Goal: Information Seeking & Learning: Compare options

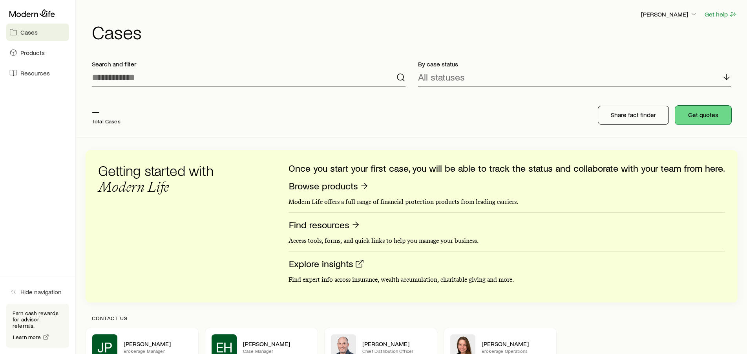
click at [699, 115] on button "Get quotes" at bounding box center [703, 115] width 56 height 19
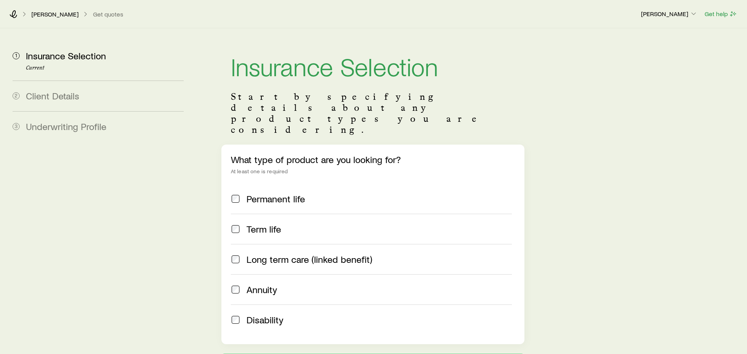
click at [259, 284] on span "Annuity" at bounding box center [261, 289] width 31 height 11
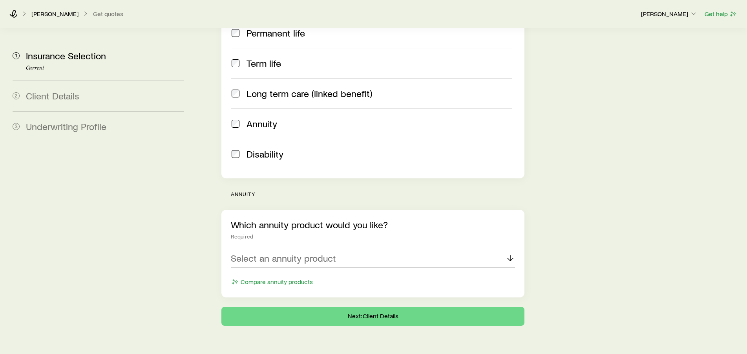
scroll to position [169, 0]
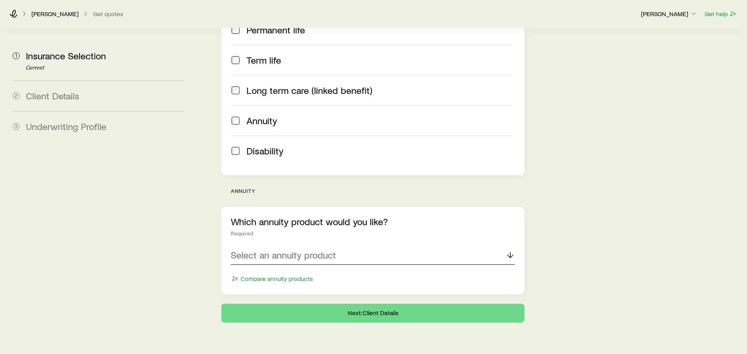
click at [437, 246] on div "Select an annuity product" at bounding box center [373, 255] width 285 height 19
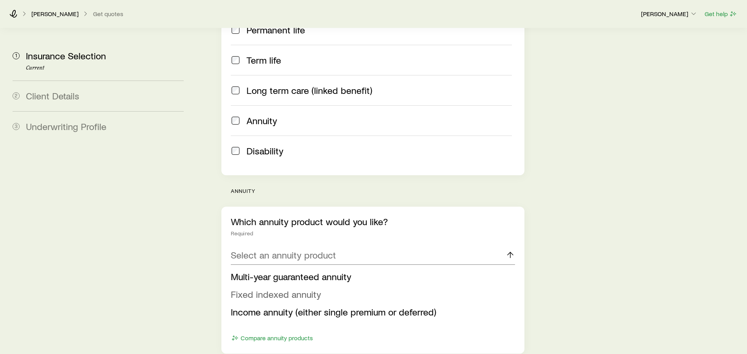
click at [290, 288] on span "Fixed indexed annuity" at bounding box center [276, 293] width 90 height 11
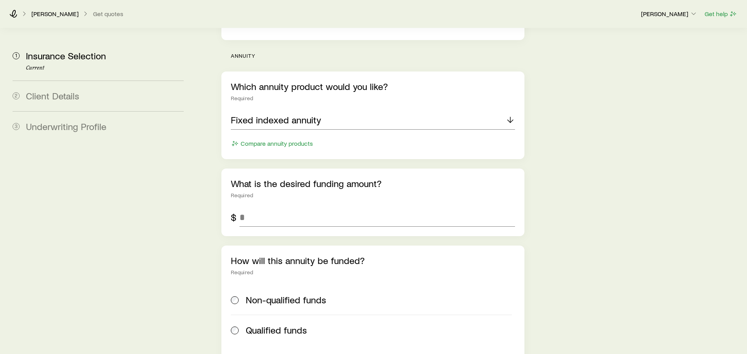
scroll to position [329, 0]
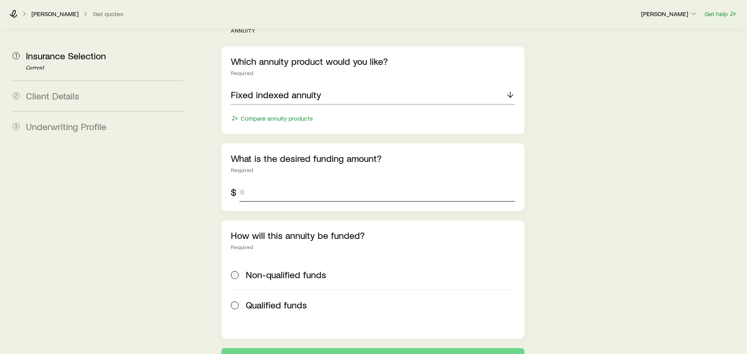
click at [270, 182] on input "tel" at bounding box center [377, 191] width 276 height 19
type input "**********"
click at [262, 269] on span "Non-qualified funds" at bounding box center [286, 274] width 80 height 11
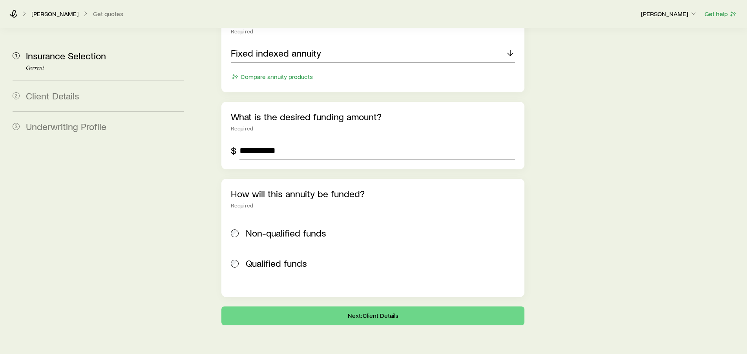
scroll to position [373, 0]
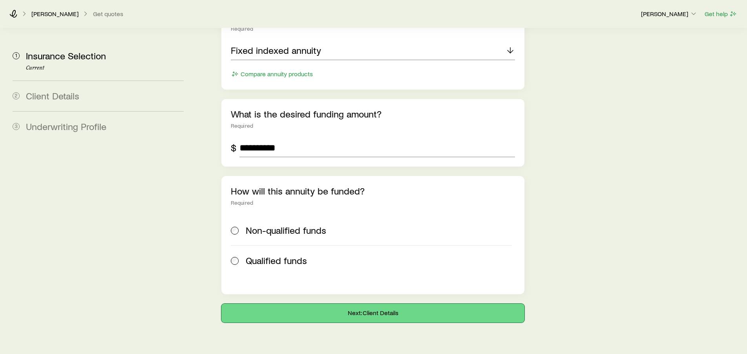
click at [382, 303] on button "Next: Client Details" at bounding box center [372, 312] width 303 height 19
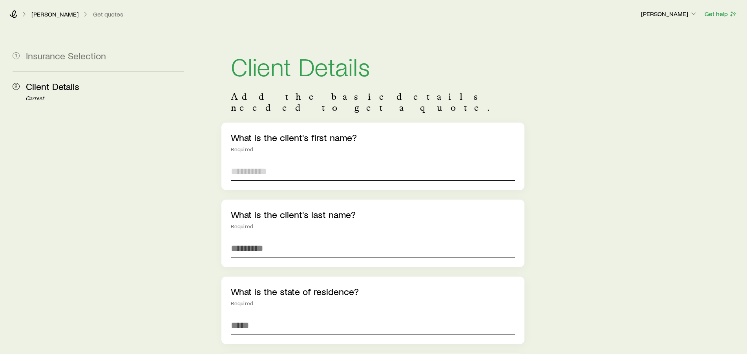
click at [294, 164] on input "text" at bounding box center [373, 171] width 285 height 19
type input "**********"
type input "*****"
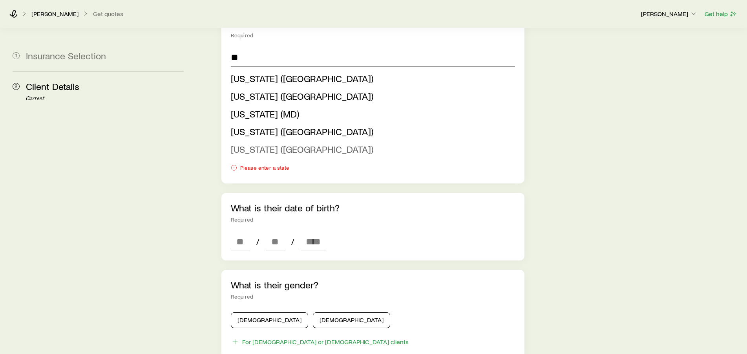
scroll to position [280, 0]
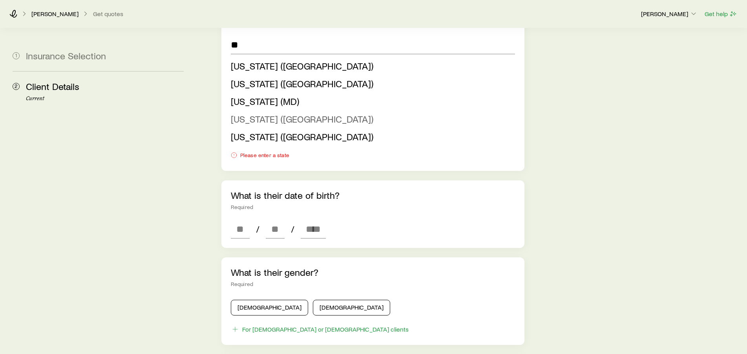
click at [275, 113] on span "[US_STATE] ([GEOGRAPHIC_DATA])" at bounding box center [302, 118] width 142 height 11
type input "**********"
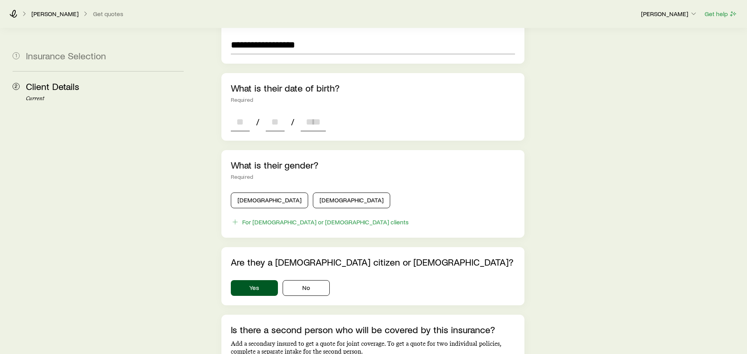
click at [244, 112] on input at bounding box center [240, 121] width 19 height 19
type input "**"
type input "****"
type input "*"
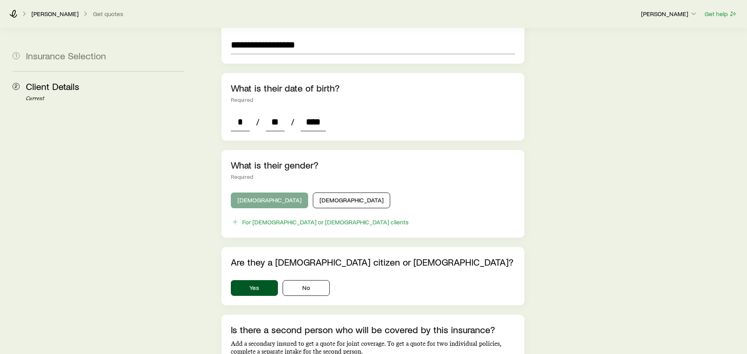
type input "****"
click at [252, 193] on button "[DEMOGRAPHIC_DATA]" at bounding box center [269, 200] width 77 height 16
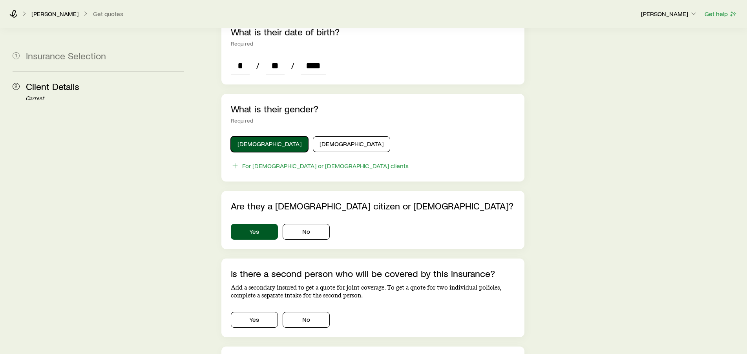
scroll to position [400, 0]
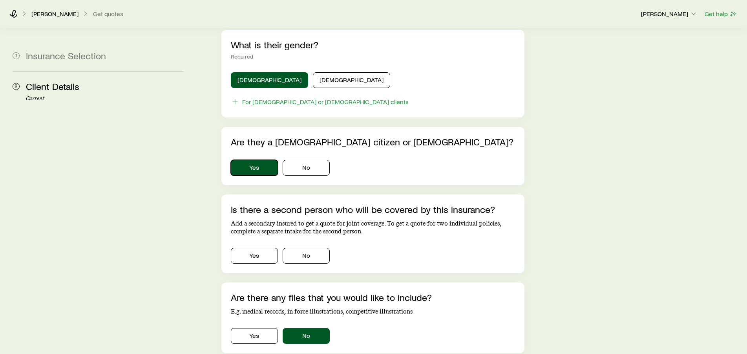
click at [262, 160] on button "Yes" at bounding box center [254, 168] width 47 height 16
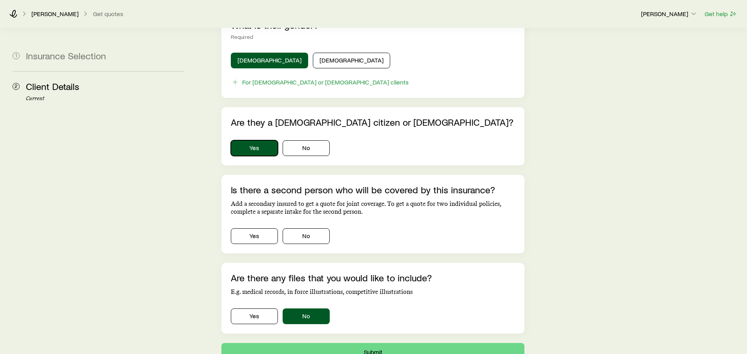
scroll to position [470, 0]
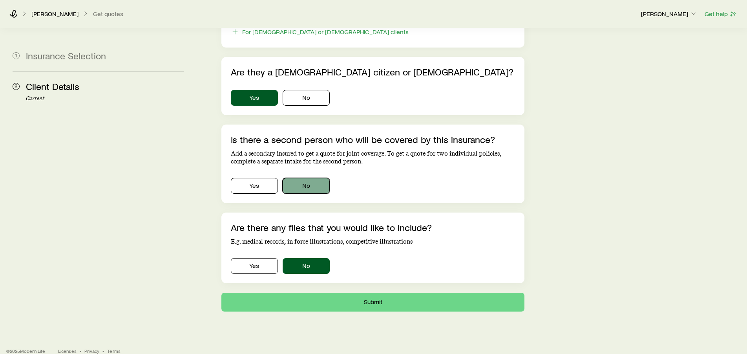
click at [311, 178] on button "No" at bounding box center [306, 186] width 47 height 16
click at [257, 258] on button "Yes" at bounding box center [254, 266] width 47 height 16
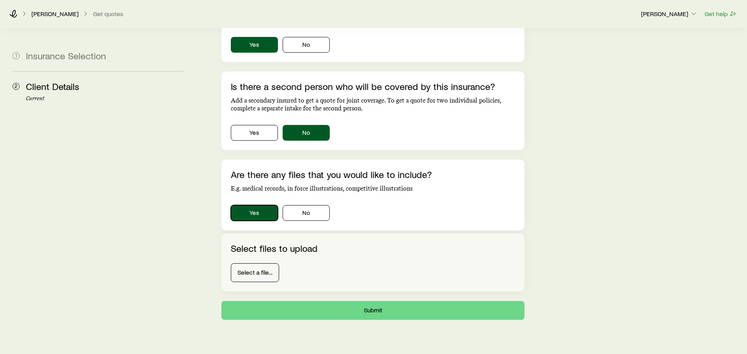
scroll to position [531, 0]
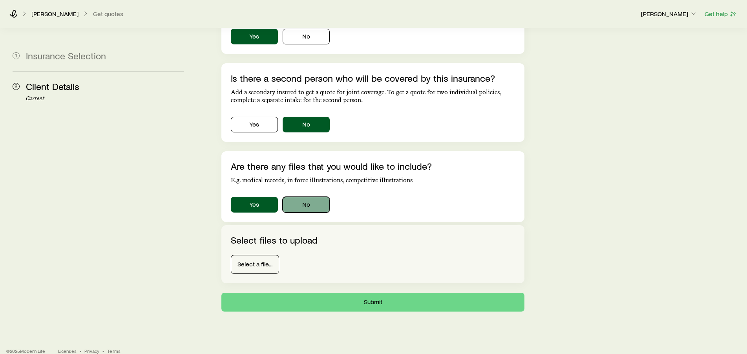
click at [310, 197] on button "No" at bounding box center [306, 205] width 47 height 16
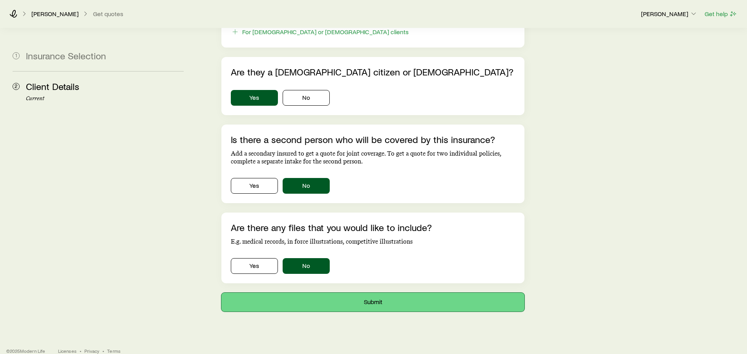
click at [379, 293] on button "Submit" at bounding box center [372, 301] width 303 height 19
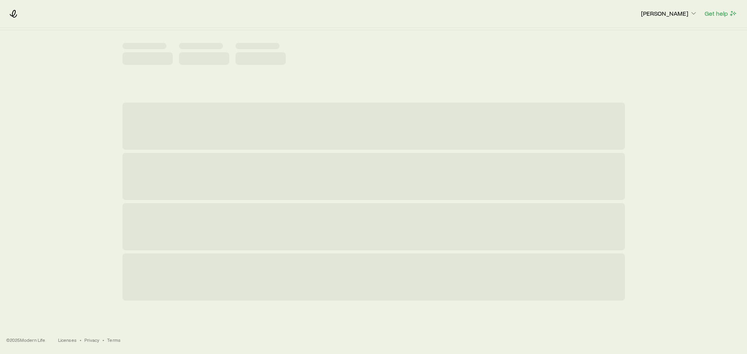
scroll to position [0, 0]
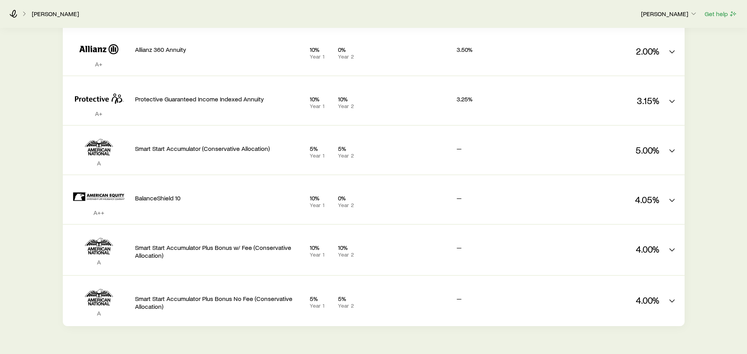
scroll to position [1947, 0]
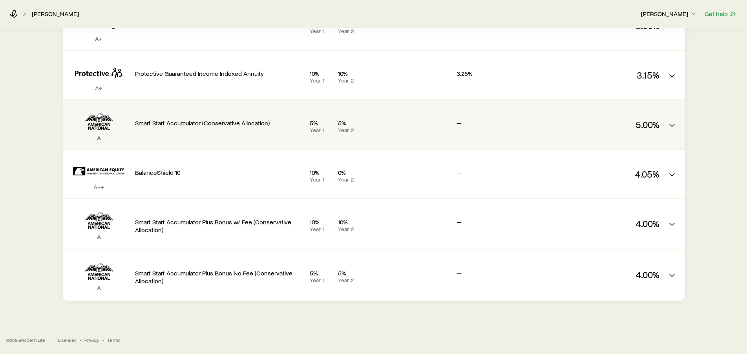
click at [209, 116] on div "Smart Start Accumulator (Conservative Allocation)" at bounding box center [219, 121] width 168 height 30
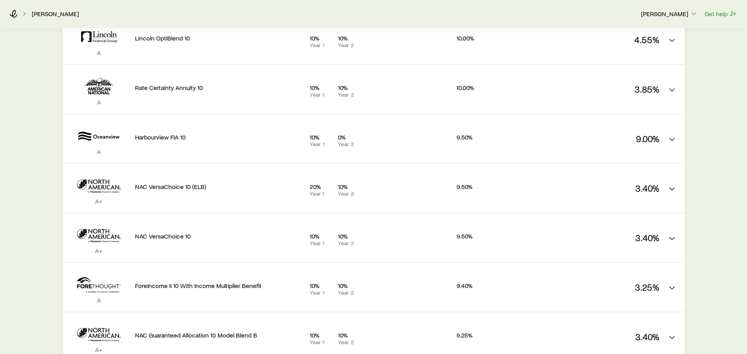
scroll to position [746, 0]
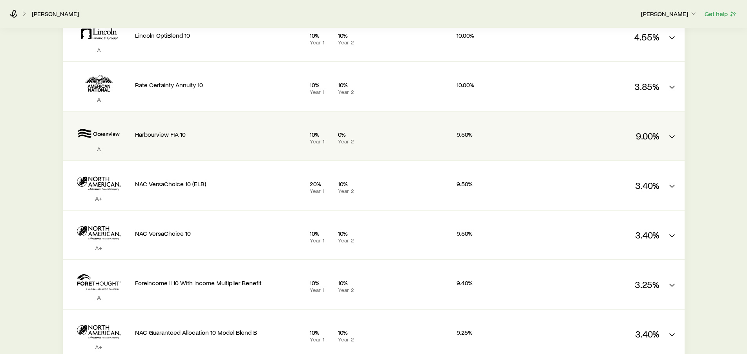
click at [679, 138] on div "A Harbourview FIA 10 10% Year 1 0% Year 2 9.50% 9.00%" at bounding box center [374, 135] width 622 height 49
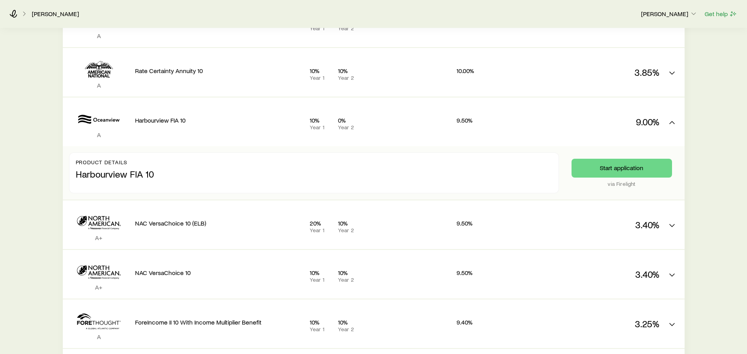
scroll to position [815, 0]
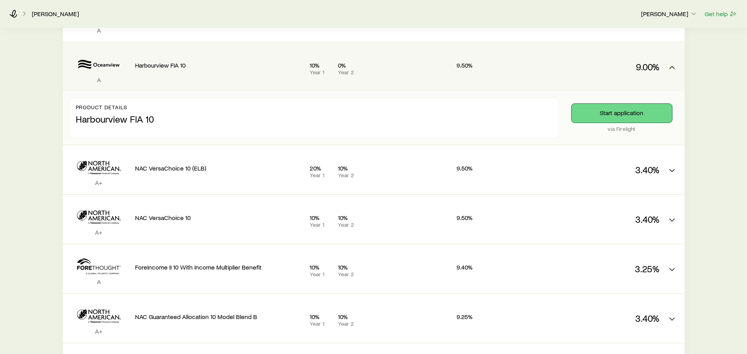
click at [619, 113] on button "Start application" at bounding box center [621, 113] width 100 height 19
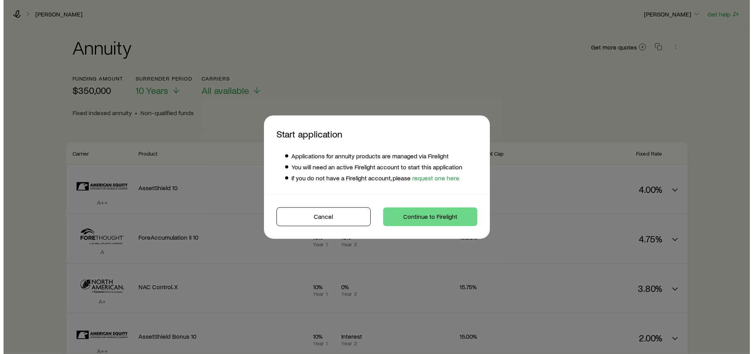
scroll to position [0, 0]
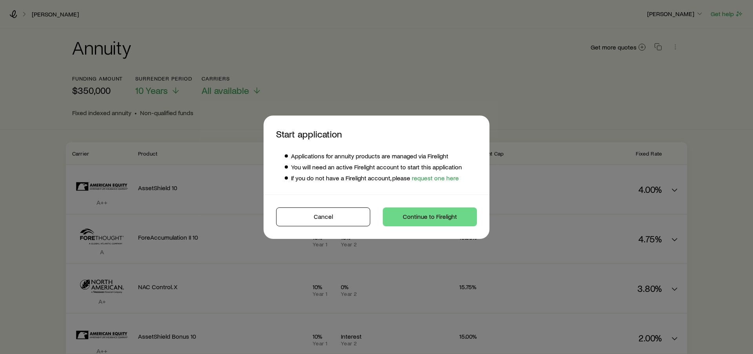
click at [434, 177] on link "request one here" at bounding box center [434, 177] width 49 height 7
click at [332, 222] on button "Cancel" at bounding box center [323, 216] width 94 height 19
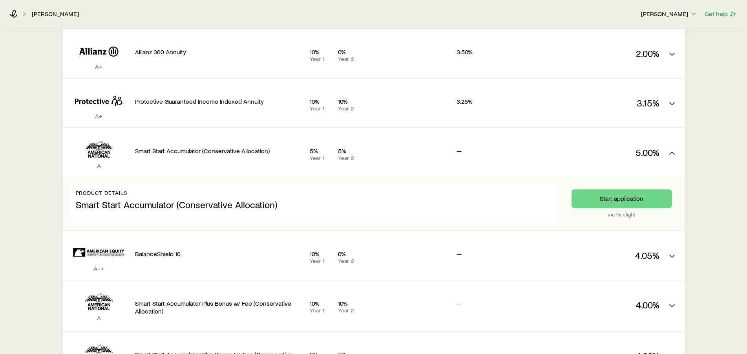
scroll to position [1974, 0]
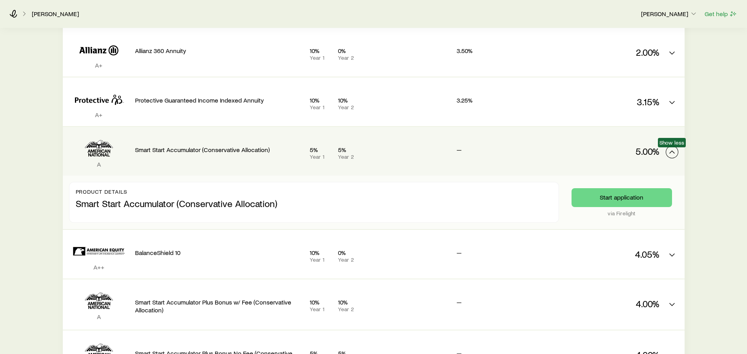
click at [671, 150] on icon "FIA quotes" at bounding box center [671, 151] width 9 height 9
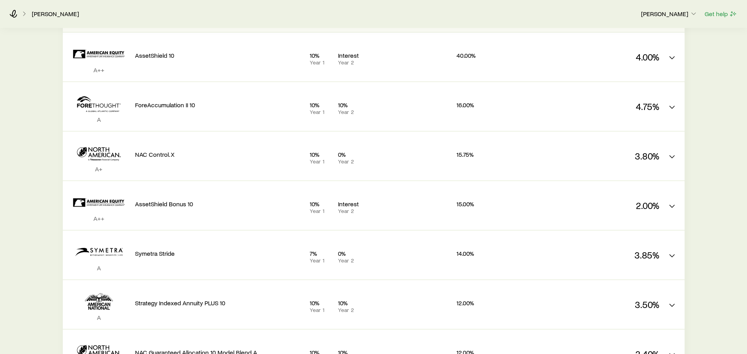
scroll to position [0, 0]
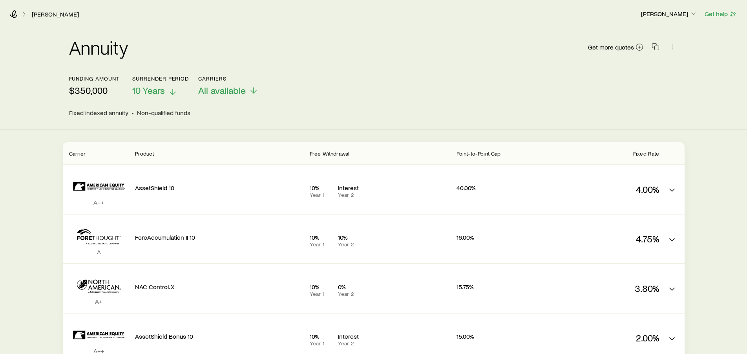
click at [151, 89] on span "10 Years" at bounding box center [148, 90] width 33 height 11
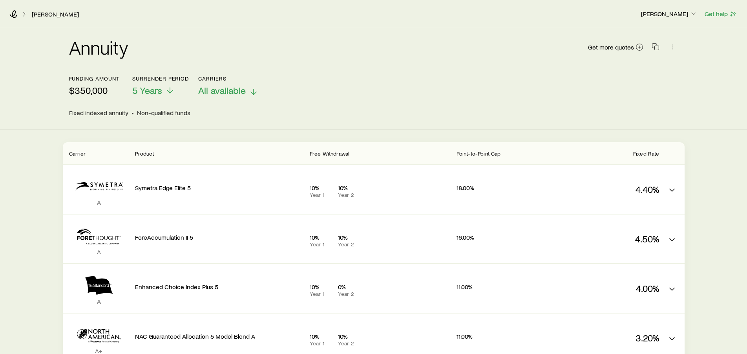
click at [230, 92] on span "All available" at bounding box center [221, 90] width 47 height 11
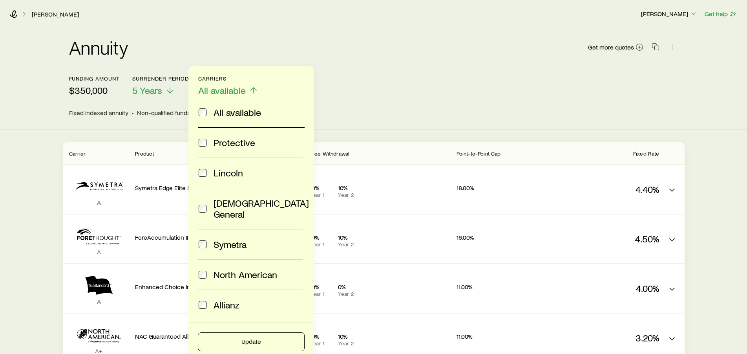
click at [385, 87] on div "Funding amount $350,000 Surrender period 5 Years Carriers All available All ava…" at bounding box center [373, 85] width 609 height 21
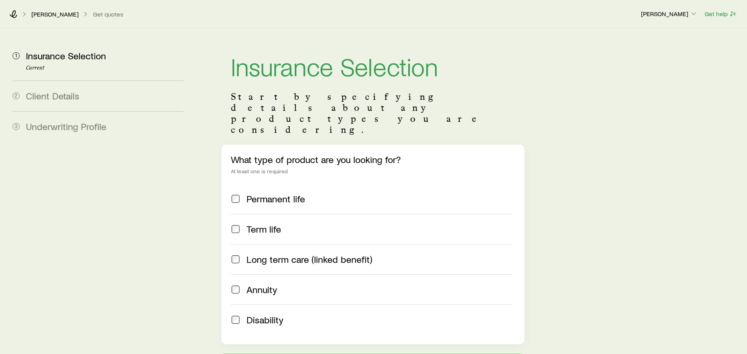
scroll to position [40, 0]
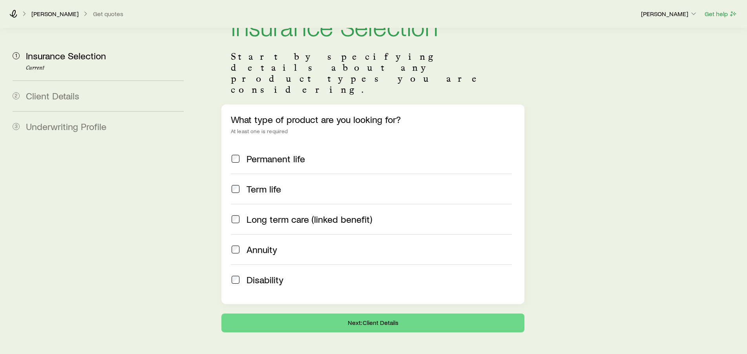
click at [264, 244] on span "Annuity" at bounding box center [261, 249] width 31 height 11
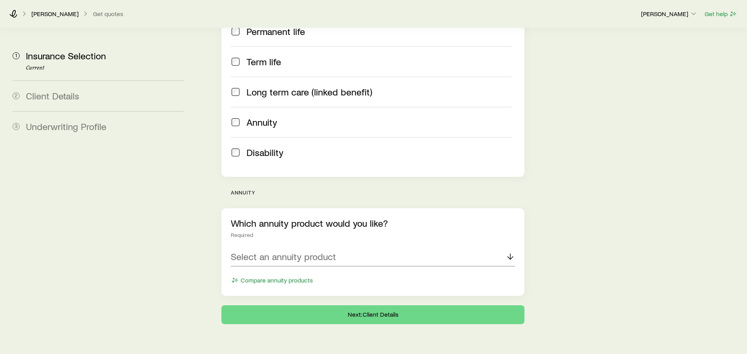
scroll to position [169, 0]
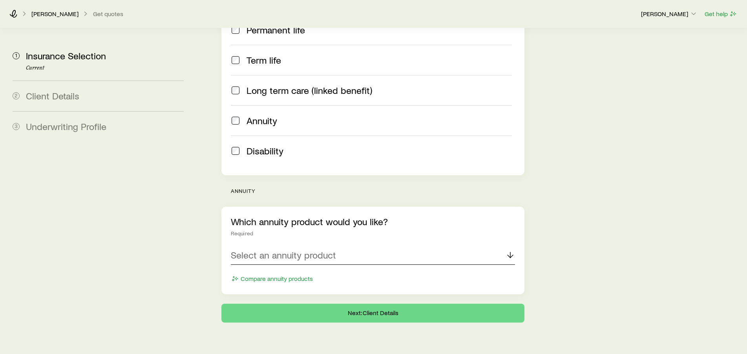
click at [387, 246] on div "Select an annuity product" at bounding box center [373, 255] width 285 height 19
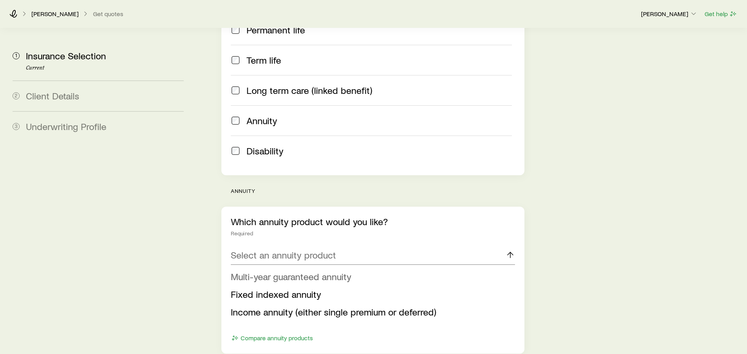
click at [330, 270] on span "Multi-year guaranteed annuity" at bounding box center [291, 275] width 120 height 11
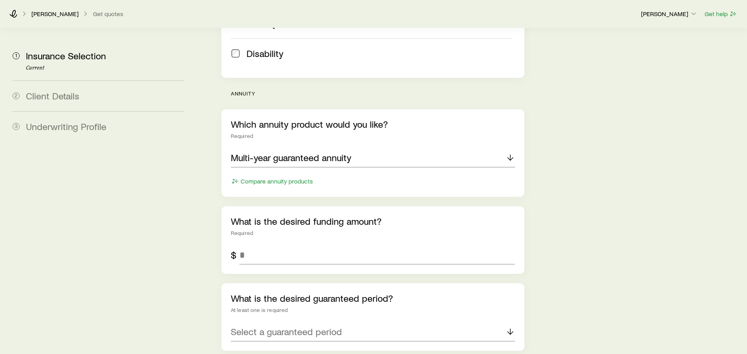
scroll to position [289, 0]
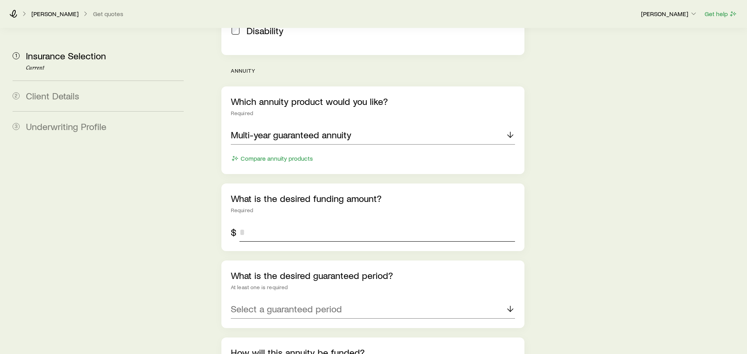
click at [277, 223] on input "tel" at bounding box center [377, 232] width 276 height 19
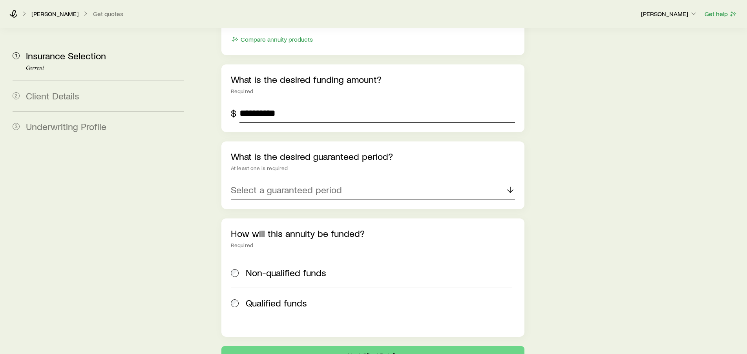
scroll to position [409, 0]
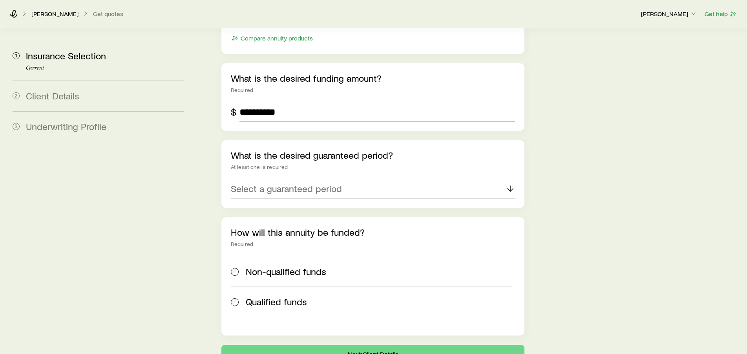
type input "**********"
click at [334, 183] on p "Select a guaranteed period" at bounding box center [286, 188] width 111 height 11
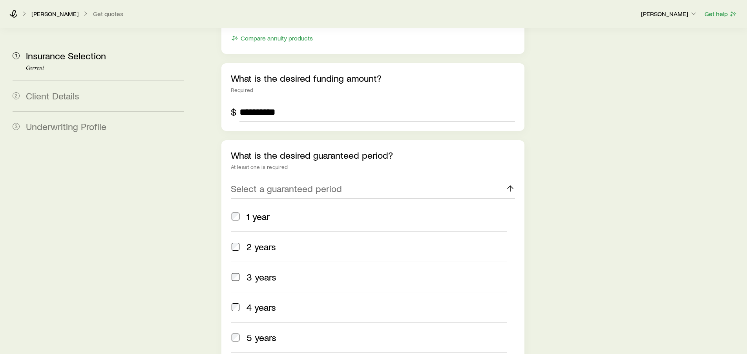
click at [264, 211] on span "1 year" at bounding box center [257, 216] width 23 height 11
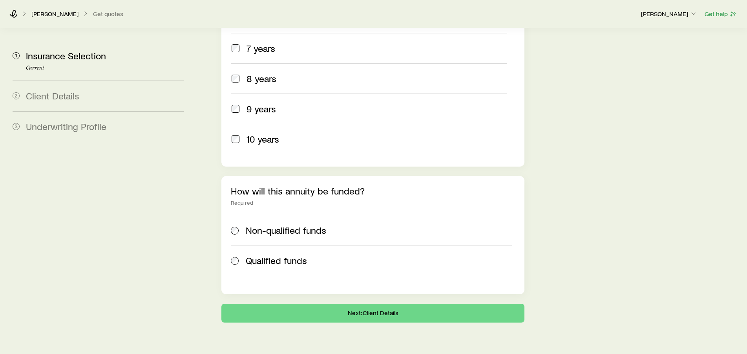
scroll to position [450, 0]
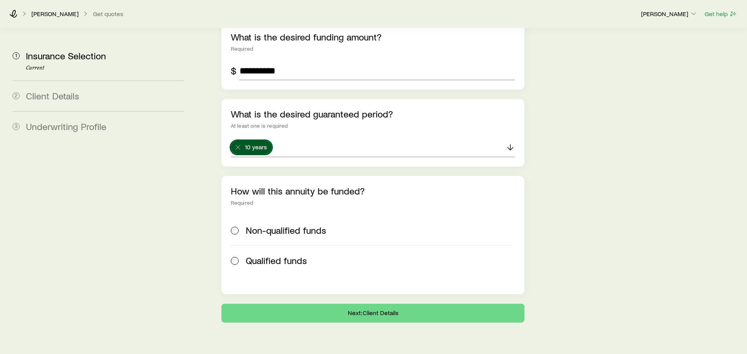
click at [291, 224] on span "Non-qualified funds" at bounding box center [286, 229] width 80 height 11
click at [399, 303] on button "Next: Client Details" at bounding box center [372, 312] width 303 height 19
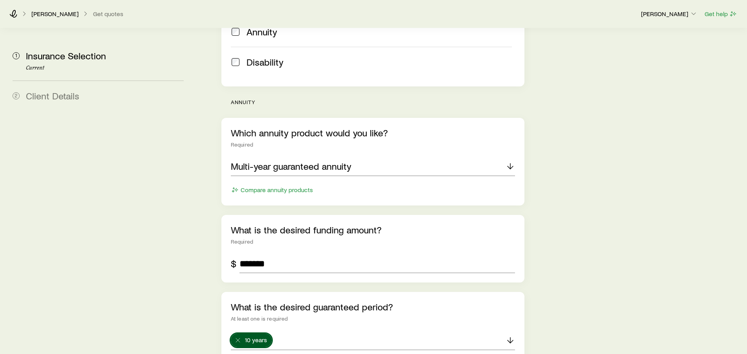
scroll to position [280, 0]
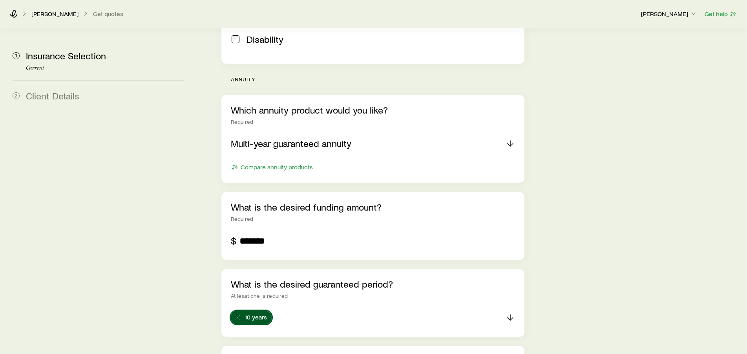
click at [393, 134] on div "Multi-year guaranteed annuity" at bounding box center [373, 143] width 285 height 19
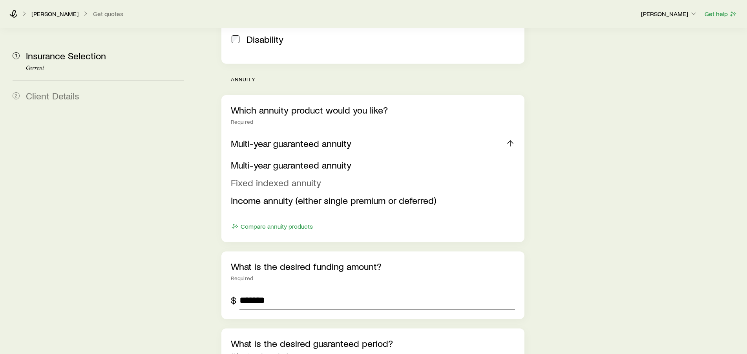
click at [260, 177] on span "Fixed indexed annuity" at bounding box center [276, 182] width 90 height 11
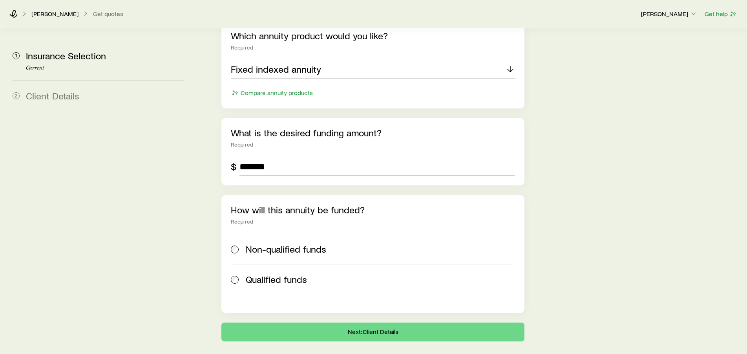
scroll to position [373, 0]
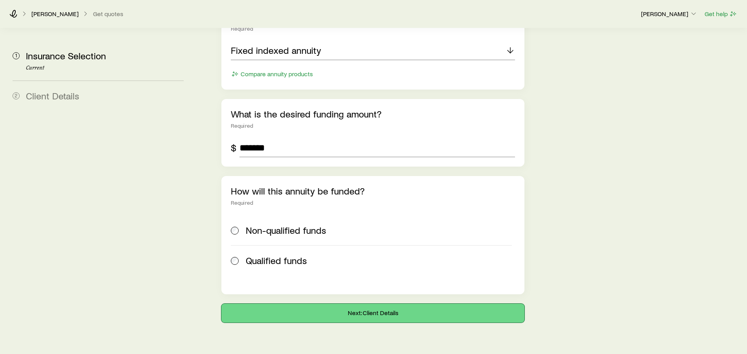
click at [379, 303] on button "Next: Client Details" at bounding box center [372, 312] width 303 height 19
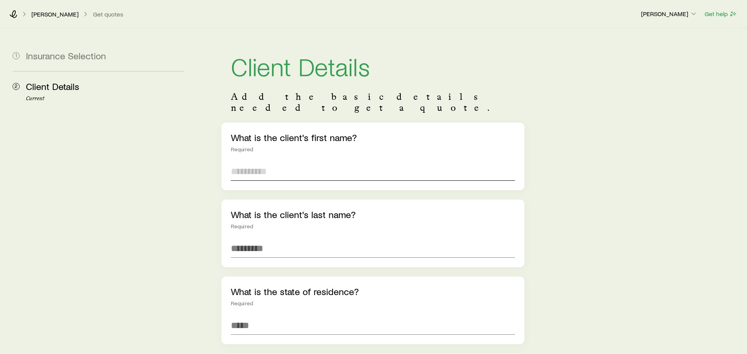
click at [285, 162] on input "text" at bounding box center [373, 171] width 285 height 19
type input "**********"
type input "*****"
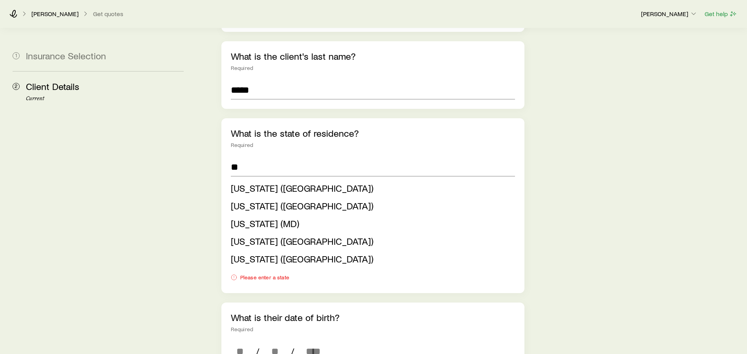
scroll to position [160, 0]
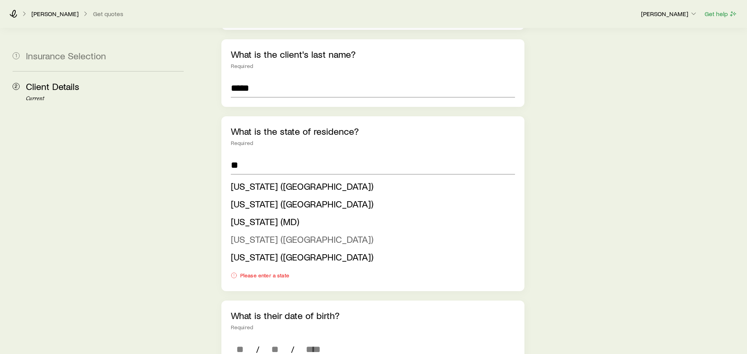
click at [267, 233] on span "[US_STATE] ([GEOGRAPHIC_DATA])" at bounding box center [302, 238] width 142 height 11
type input "**********"
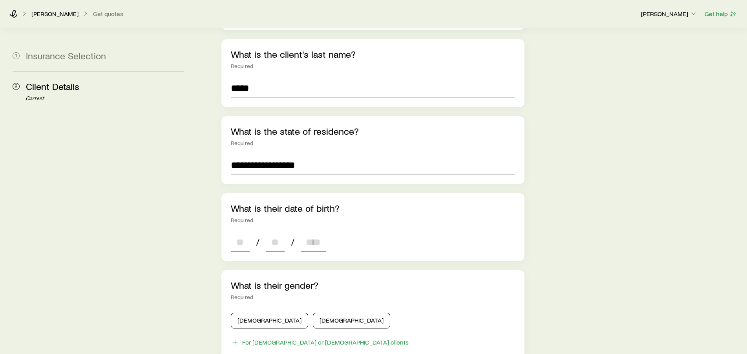
click at [240, 233] on input at bounding box center [240, 241] width 19 height 19
type input "**"
type input "****"
type input "*"
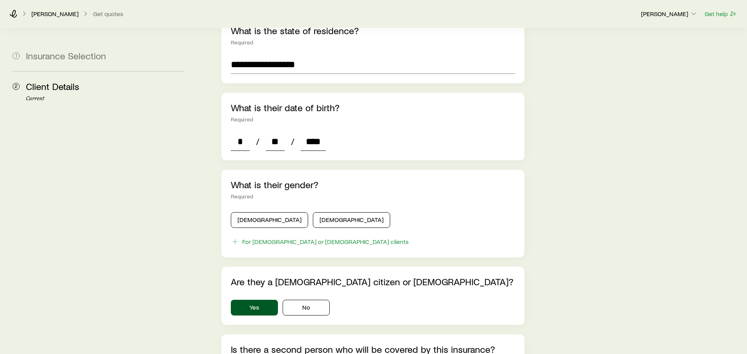
scroll to position [280, 0]
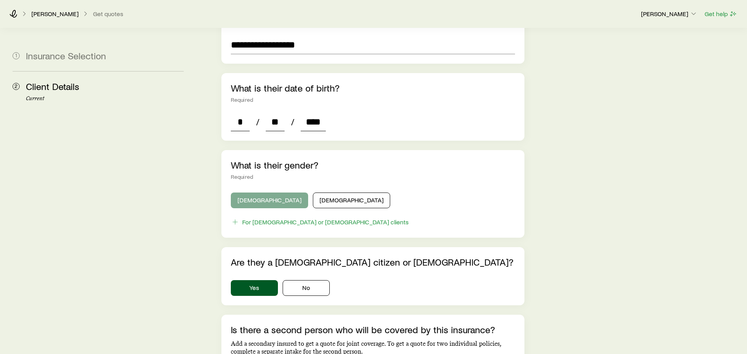
type input "****"
click at [256, 192] on button "[DEMOGRAPHIC_DATA]" at bounding box center [269, 200] width 77 height 16
click at [250, 280] on button "Yes" at bounding box center [254, 288] width 47 height 16
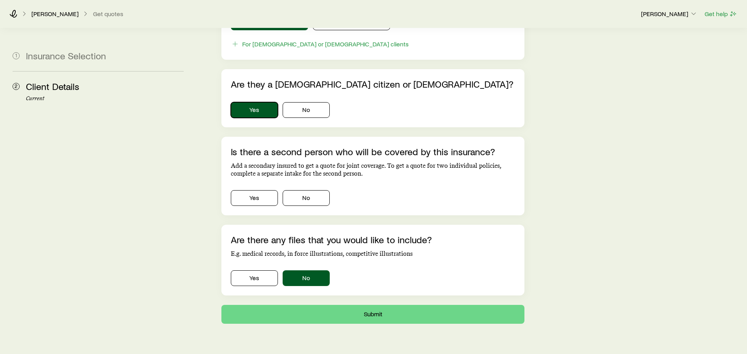
scroll to position [470, 0]
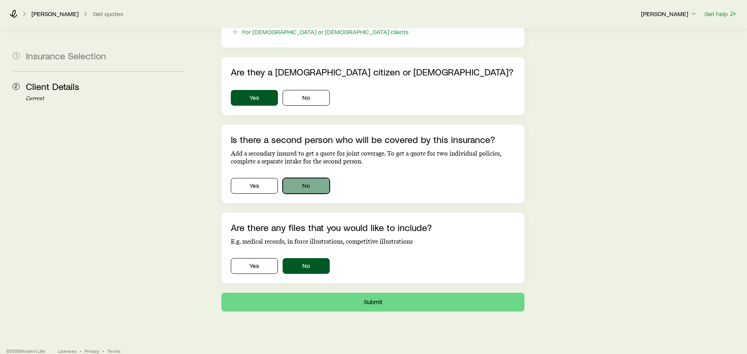
click at [307, 178] on button "No" at bounding box center [306, 186] width 47 height 16
click at [312, 258] on button "No" at bounding box center [306, 266] width 47 height 16
click at [370, 292] on button "Submit" at bounding box center [372, 301] width 303 height 19
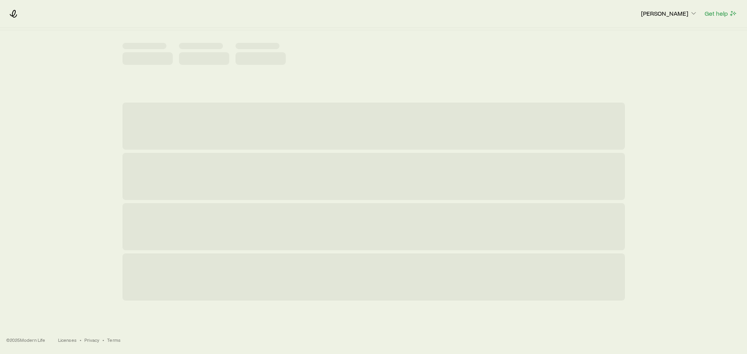
scroll to position [0, 0]
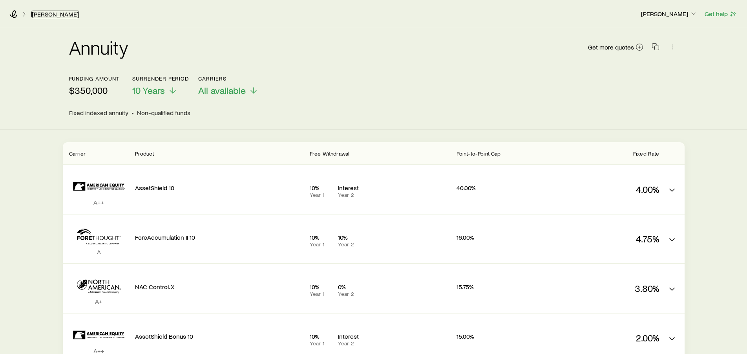
click at [53, 14] on link "[PERSON_NAME]" at bounding box center [55, 14] width 48 height 7
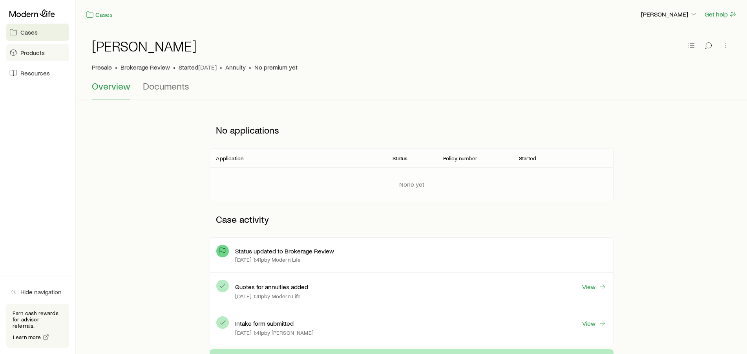
click at [36, 55] on span "Products" at bounding box center [32, 53] width 24 height 8
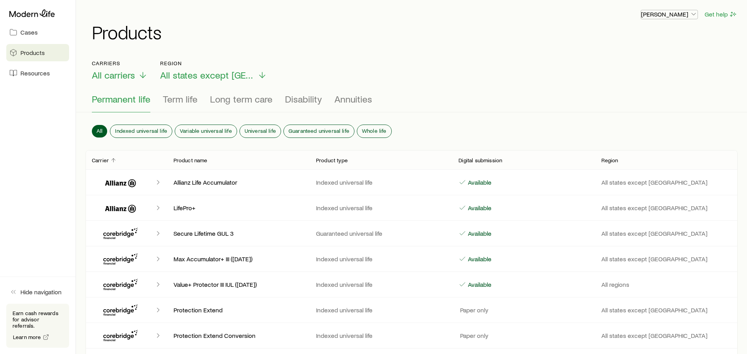
click at [691, 13] on icon "button" at bounding box center [694, 14] width 8 height 8
click at [676, 35] on span "Licenses and contracts" at bounding box center [653, 36] width 64 height 8
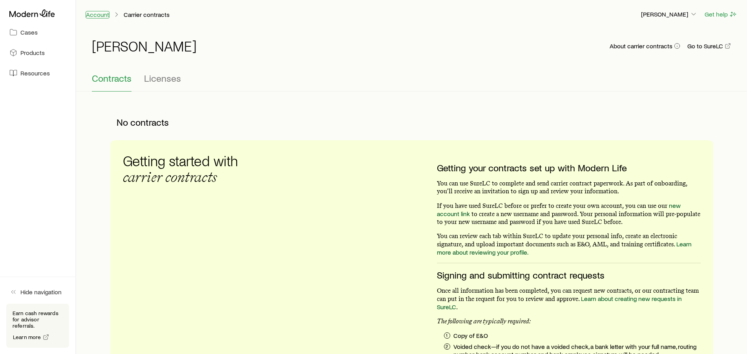
click at [95, 13] on link "Account" at bounding box center [98, 14] width 24 height 7
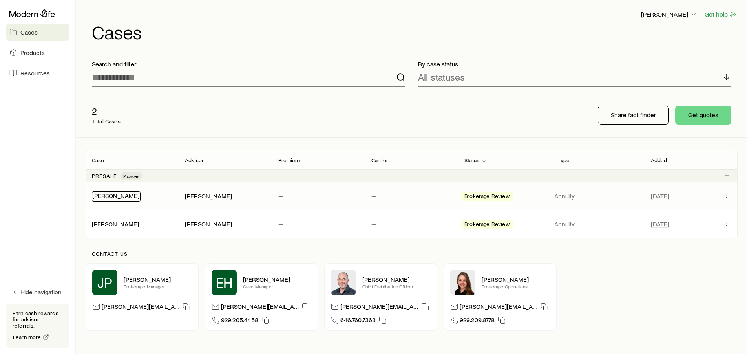
click at [124, 197] on link "[PERSON_NAME]" at bounding box center [115, 195] width 47 height 7
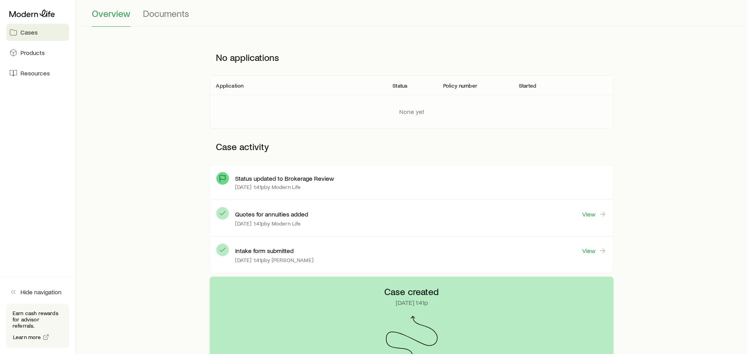
scroll to position [59, 0]
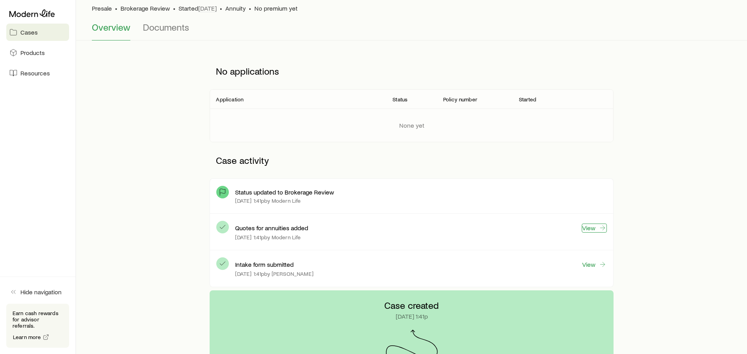
click at [595, 228] on link "View" at bounding box center [594, 227] width 25 height 9
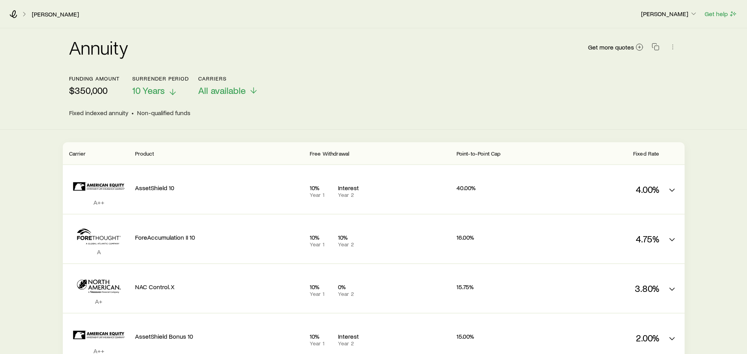
click at [172, 90] on icon at bounding box center [172, 91] width 9 height 9
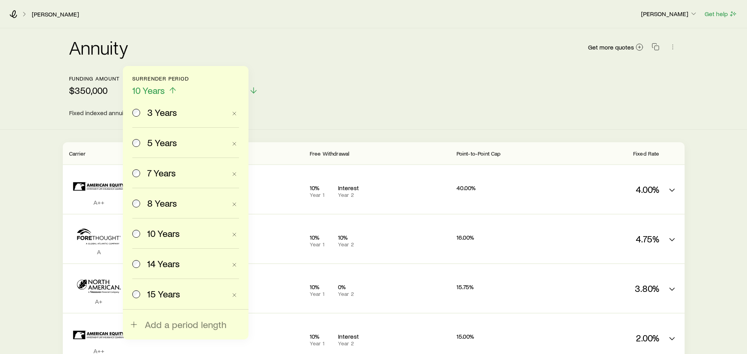
click at [172, 90] on icon at bounding box center [172, 90] width 9 height 9
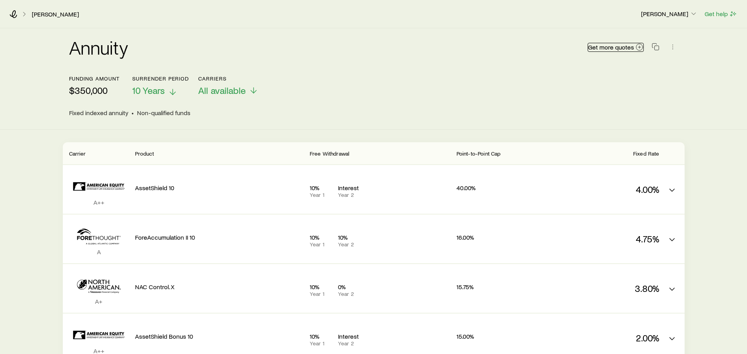
click at [600, 47] on span "Get more quotes" at bounding box center [611, 47] width 46 height 6
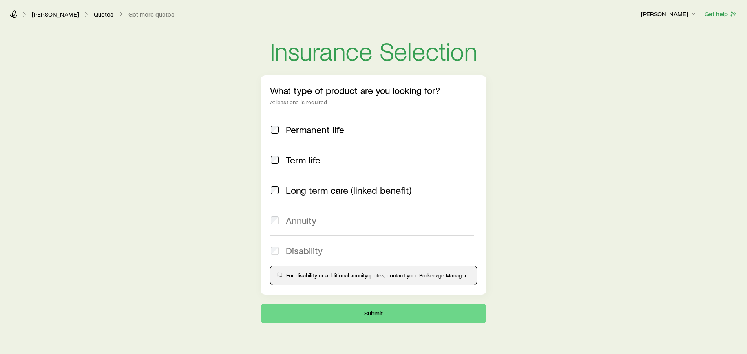
click at [301, 221] on span "Annuity" at bounding box center [301, 220] width 31 height 11
click at [97, 15] on link "Quotes" at bounding box center [103, 14] width 20 height 7
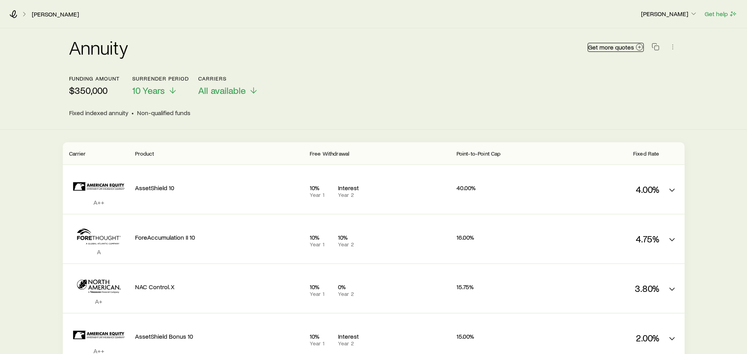
click at [632, 49] on span "Get more quotes" at bounding box center [611, 47] width 46 height 6
click at [615, 47] on span "Get more quotes" at bounding box center [611, 47] width 46 height 6
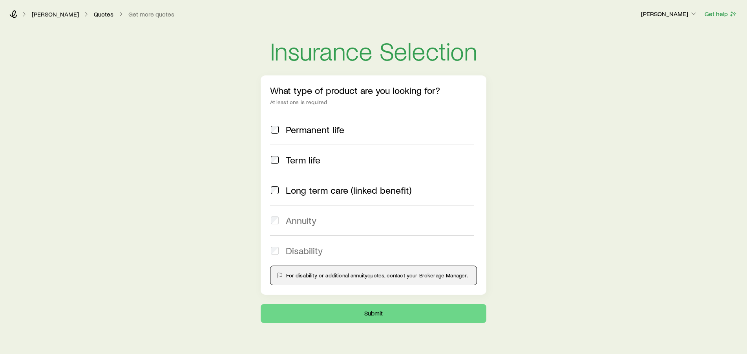
click at [304, 252] on span "Disability" at bounding box center [304, 250] width 37 height 11
click at [300, 222] on span "Annuity" at bounding box center [301, 220] width 31 height 11
click at [292, 223] on span "Annuity" at bounding box center [301, 220] width 31 height 11
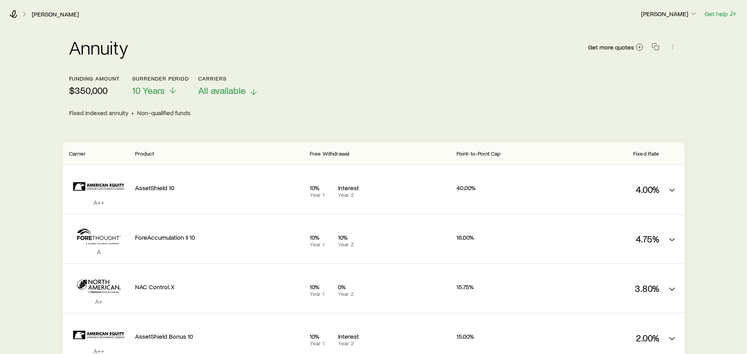
click at [209, 91] on span "All available" at bounding box center [221, 90] width 47 height 11
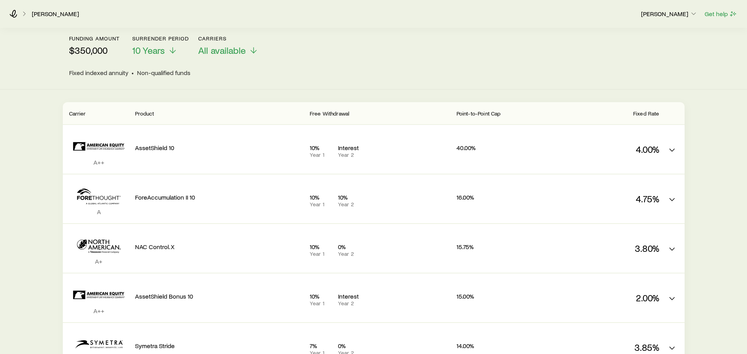
click at [355, 52] on div "Funding amount $350,000 Surrender period 10 Years Carriers All available" at bounding box center [373, 45] width 609 height 21
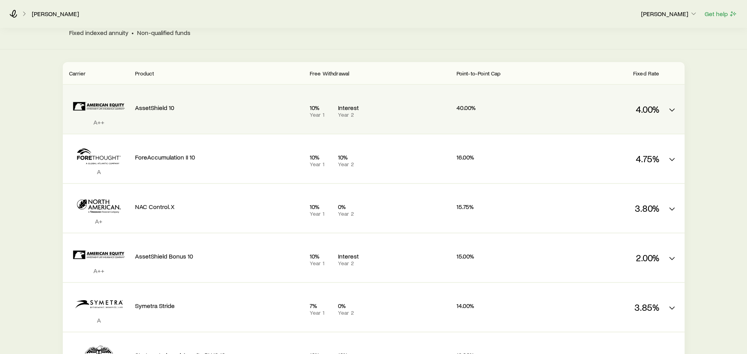
scroll to position [40, 0]
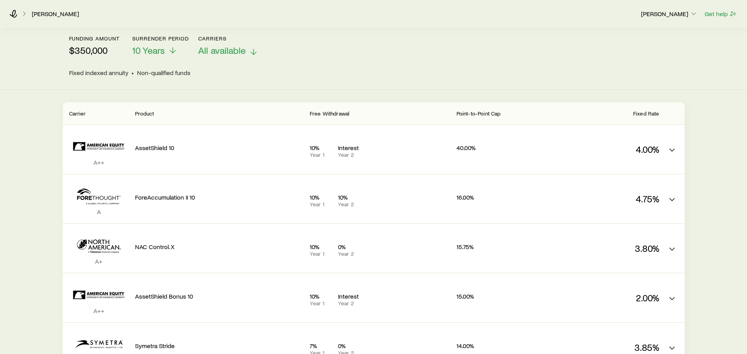
click at [254, 52] on icon at bounding box center [253, 51] width 9 height 9
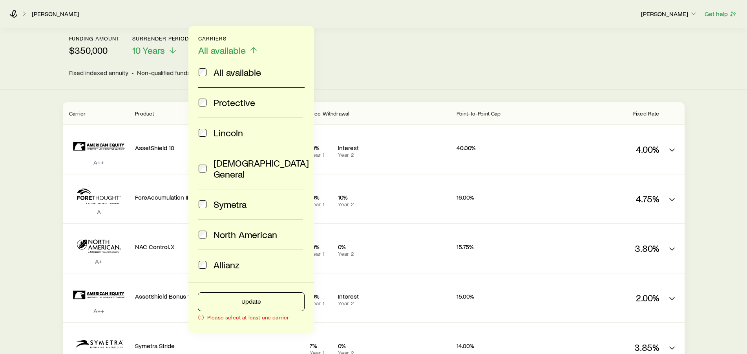
click at [272, 229] on span "North American" at bounding box center [245, 234] width 64 height 11
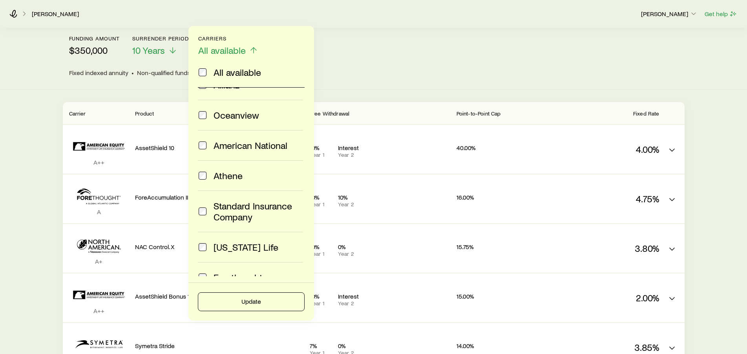
scroll to position [218, 0]
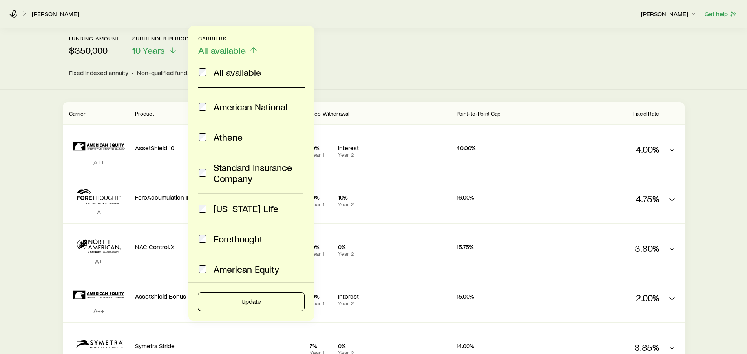
click at [280, 263] on div "American Equity" at bounding box center [257, 268] width 89 height 11
click at [258, 233] on span "Forethought" at bounding box center [237, 238] width 49 height 11
click at [260, 301] on button "Update" at bounding box center [251, 301] width 107 height 19
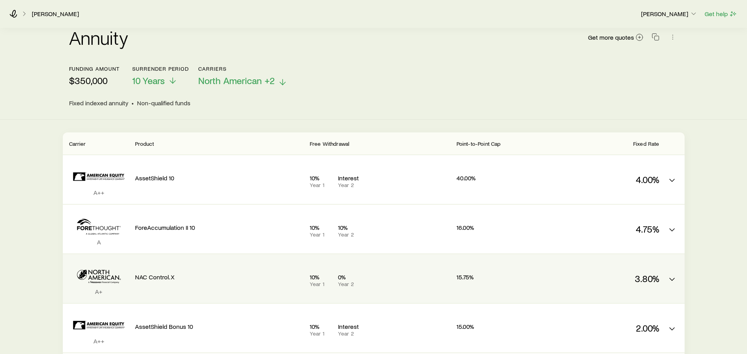
scroll to position [3, 0]
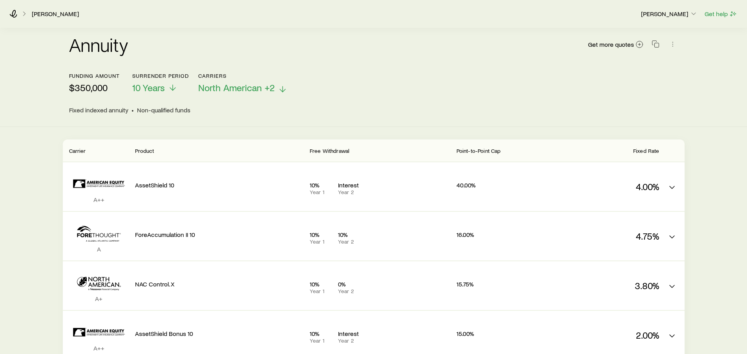
click at [645, 151] on span "Fixed Rate" at bounding box center [646, 150] width 26 height 7
click at [338, 151] on span "Free Withdrawal" at bounding box center [330, 150] width 40 height 7
drag, startPoint x: 150, startPoint y: 153, endPoint x: 83, endPoint y: 151, distance: 67.1
click at [141, 152] on span "Product" at bounding box center [144, 150] width 19 height 7
click at [186, 152] on div "Product" at bounding box center [219, 150] width 168 height 9
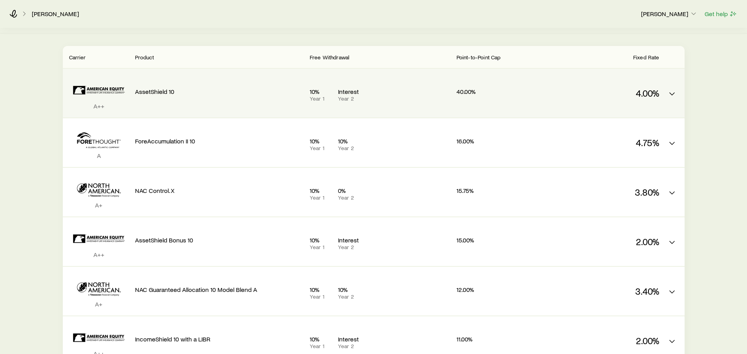
scroll to position [120, 0]
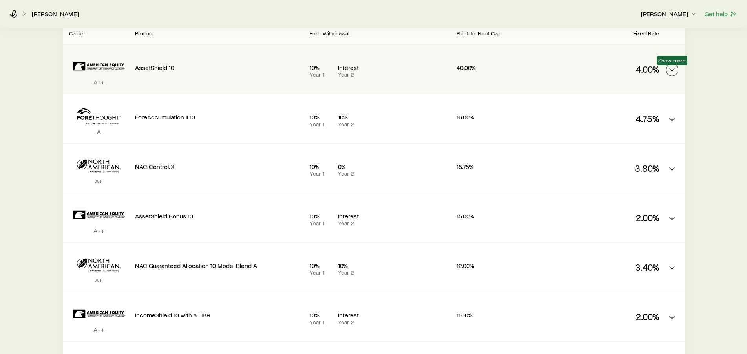
click at [672, 71] on polyline "FIA quotes" at bounding box center [671, 70] width 5 height 2
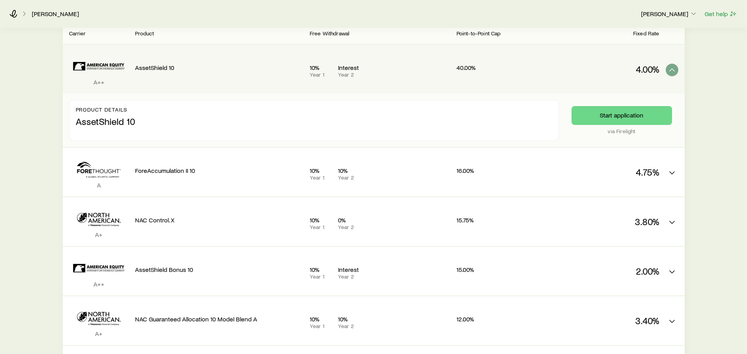
click at [671, 66] on icon "FIA quotes" at bounding box center [671, 69] width 9 height 9
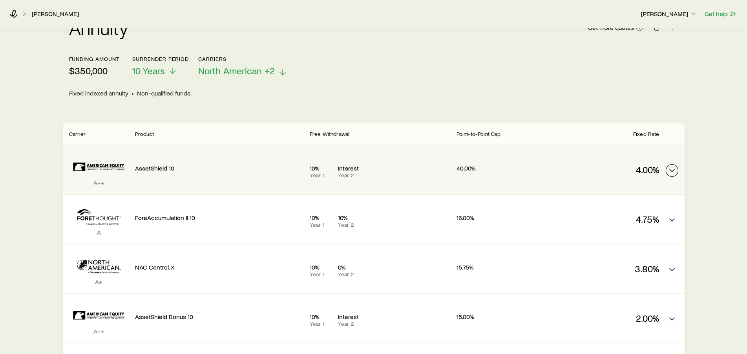
scroll to position [0, 0]
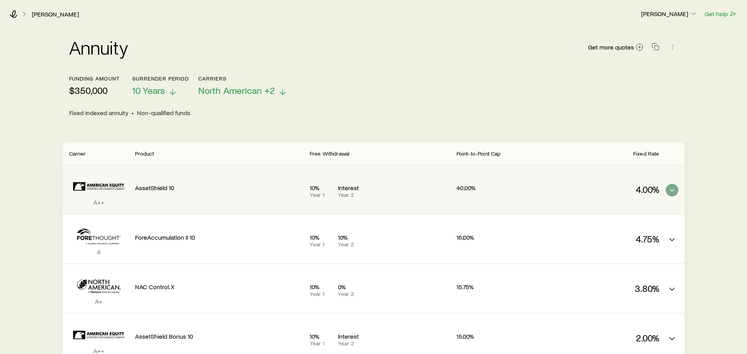
click at [175, 88] on icon at bounding box center [172, 91] width 9 height 9
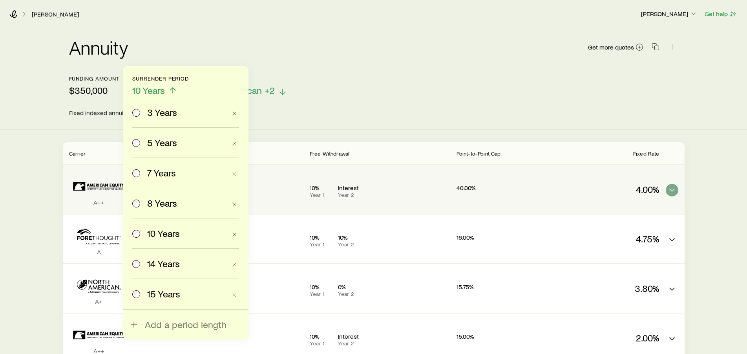
click at [168, 172] on span "7 Years" at bounding box center [161, 172] width 29 height 11
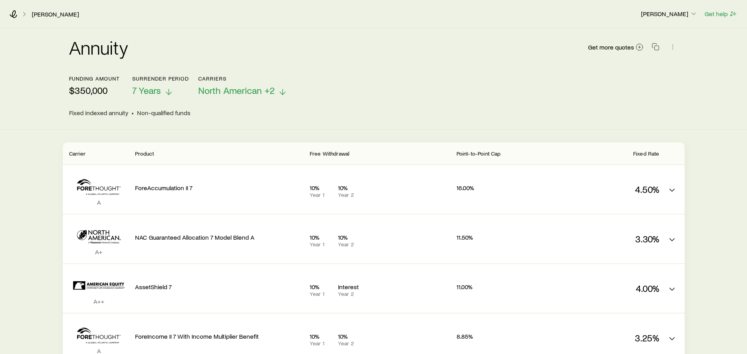
click at [170, 92] on icon at bounding box center [168, 91] width 9 height 9
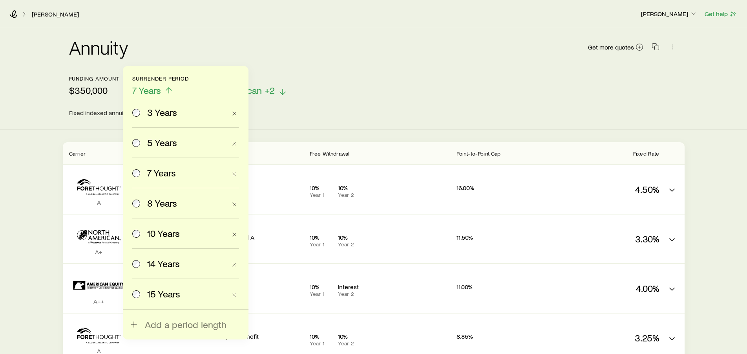
click at [173, 233] on span "10 Years" at bounding box center [163, 233] width 33 height 11
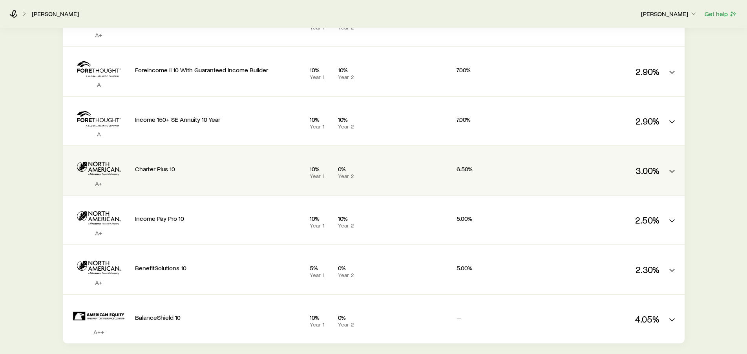
scroll to position [803, 0]
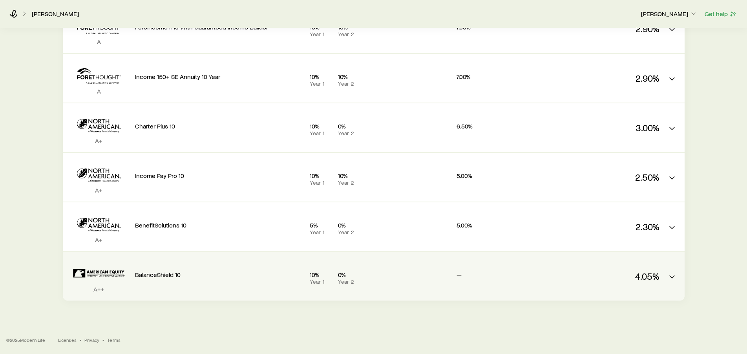
click at [486, 279] on div "—" at bounding box center [498, 273] width 84 height 30
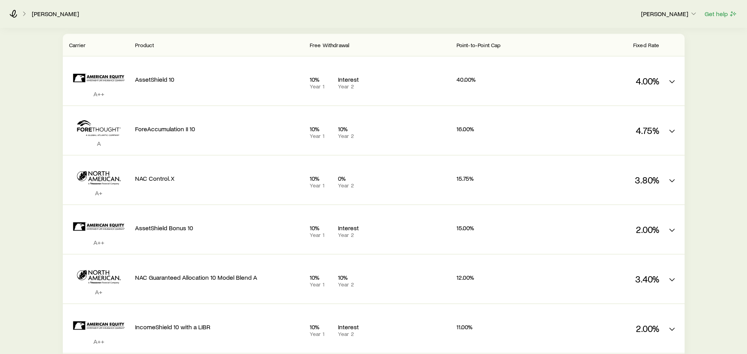
scroll to position [120, 0]
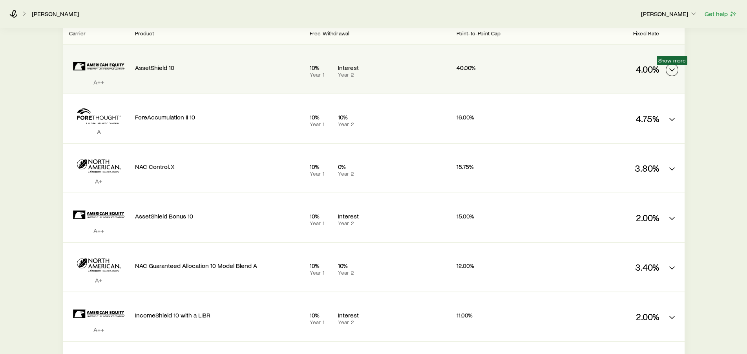
click at [670, 69] on polyline "FIA quotes" at bounding box center [671, 70] width 5 height 2
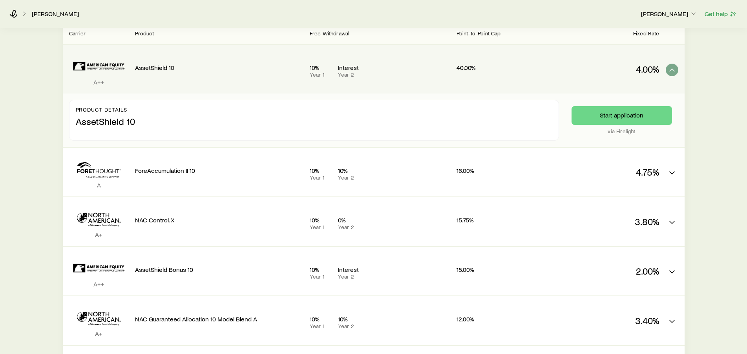
click at [109, 119] on p "AssetShield 10" at bounding box center [314, 120] width 476 height 14
click at [420, 122] on p "AssetShield 10" at bounding box center [314, 120] width 476 height 14
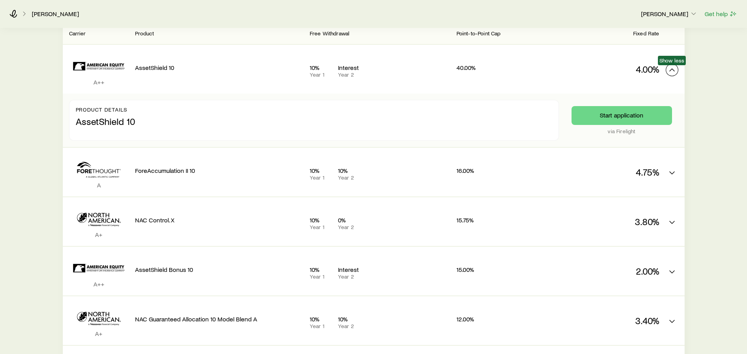
click at [676, 68] on icon "FIA quotes" at bounding box center [671, 69] width 9 height 9
